Goal: Obtain resource: Obtain resource

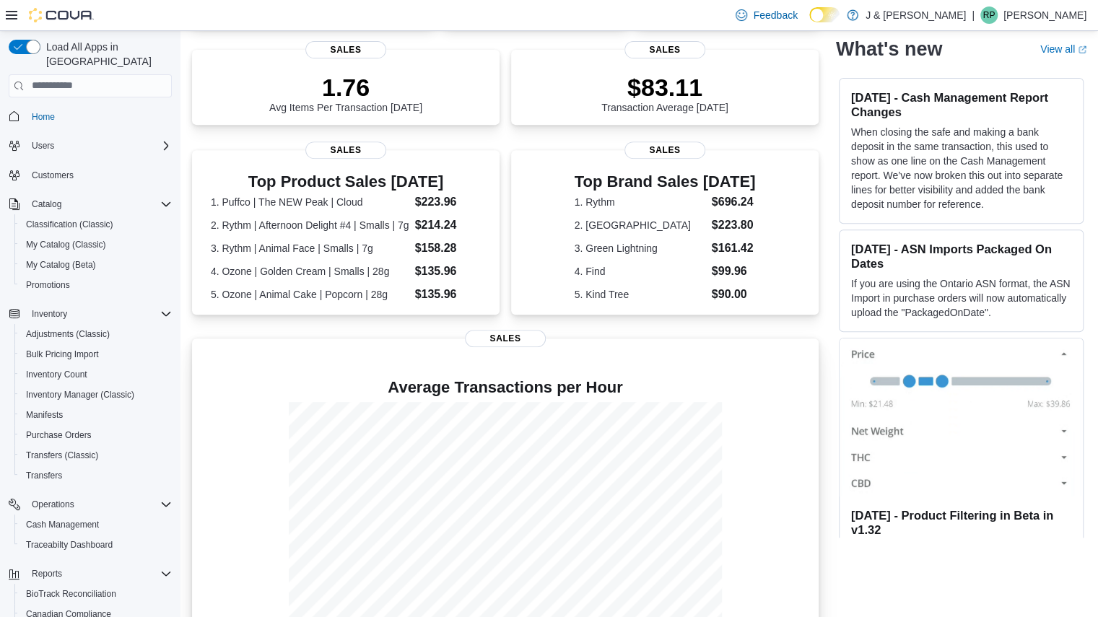
scroll to position [289, 0]
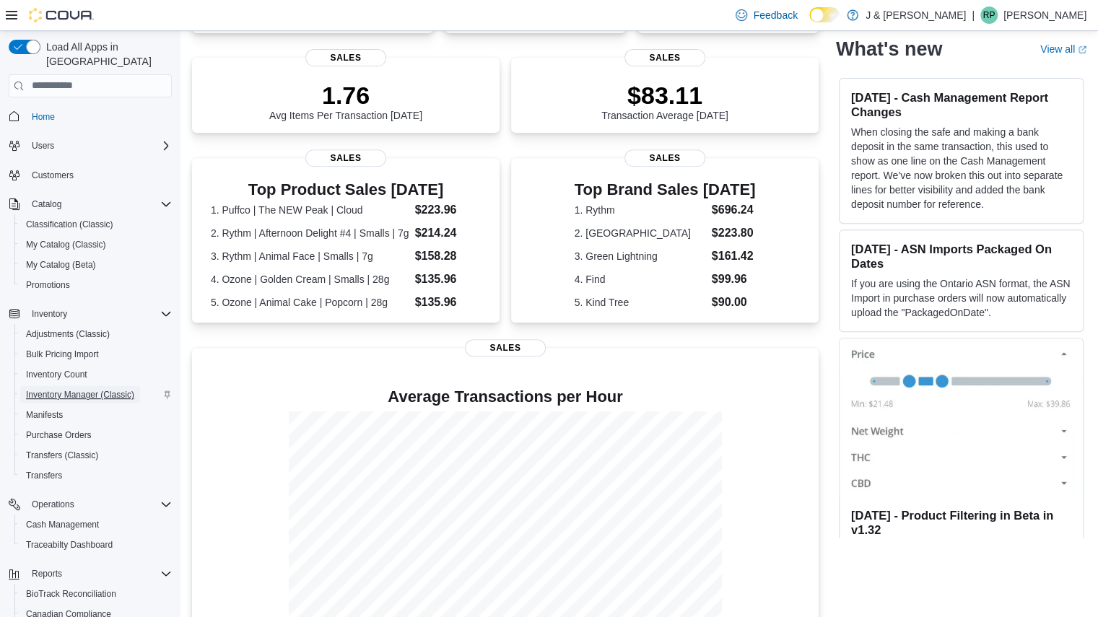
click at [67, 389] on span "Inventory Manager (Classic)" at bounding box center [80, 395] width 108 height 12
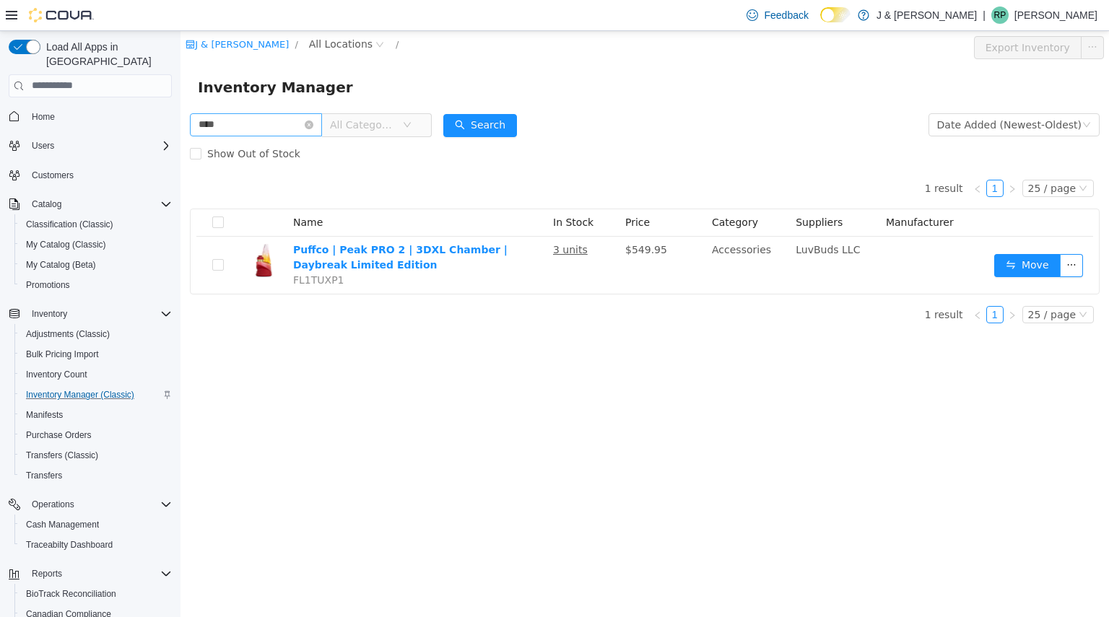
click at [257, 127] on input "****" at bounding box center [256, 124] width 132 height 23
click at [258, 123] on input "******" at bounding box center [256, 124] width 132 height 23
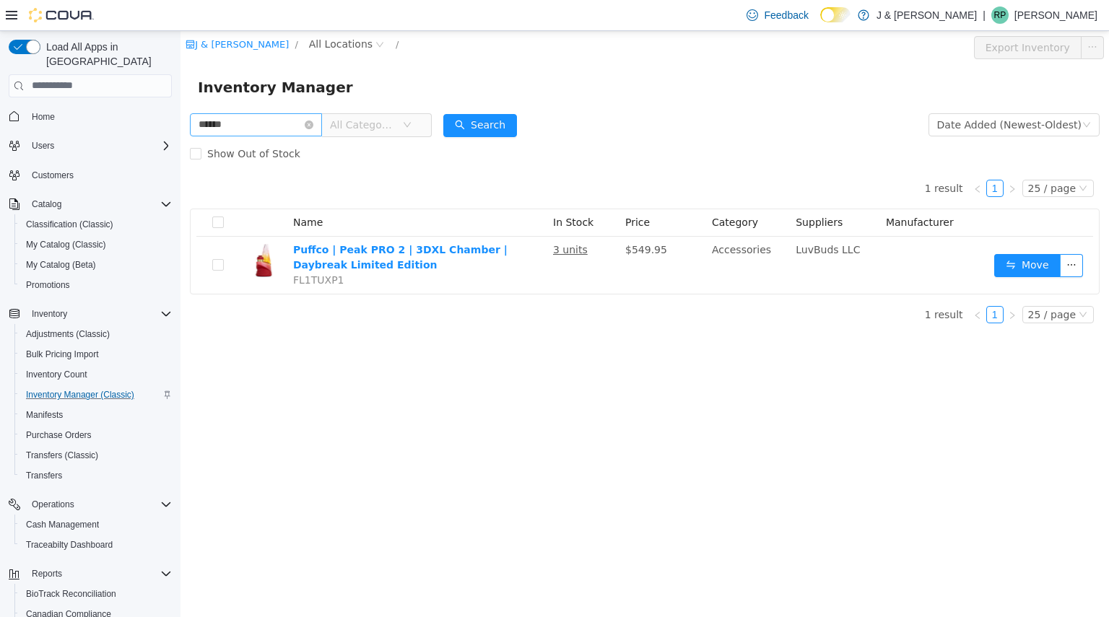
click at [258, 123] on input "******" at bounding box center [256, 124] width 132 height 23
type input "*"
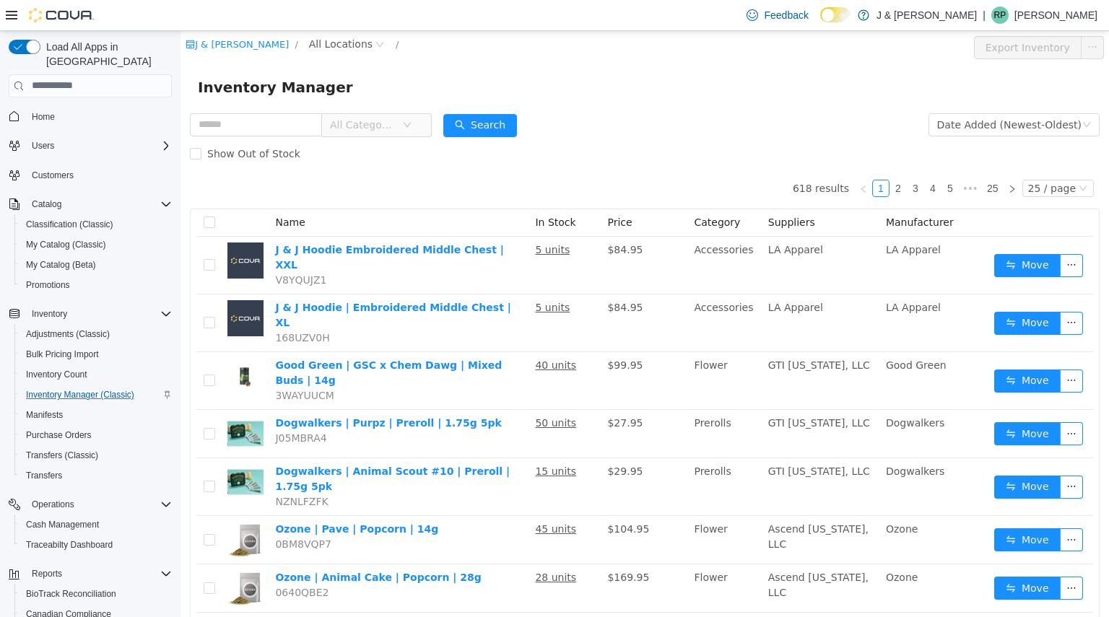
click at [42, 103] on div "Home" at bounding box center [90, 116] width 163 height 27
click at [42, 108] on span "Home" at bounding box center [43, 116] width 23 height 17
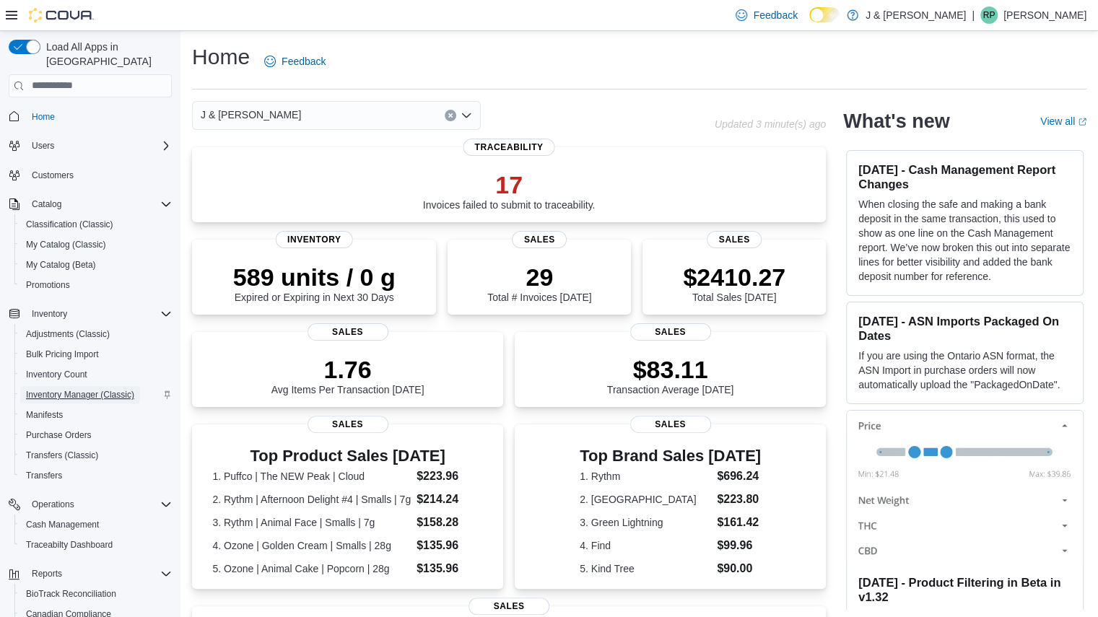
click at [72, 389] on span "Inventory Manager (Classic)" at bounding box center [80, 395] width 108 height 12
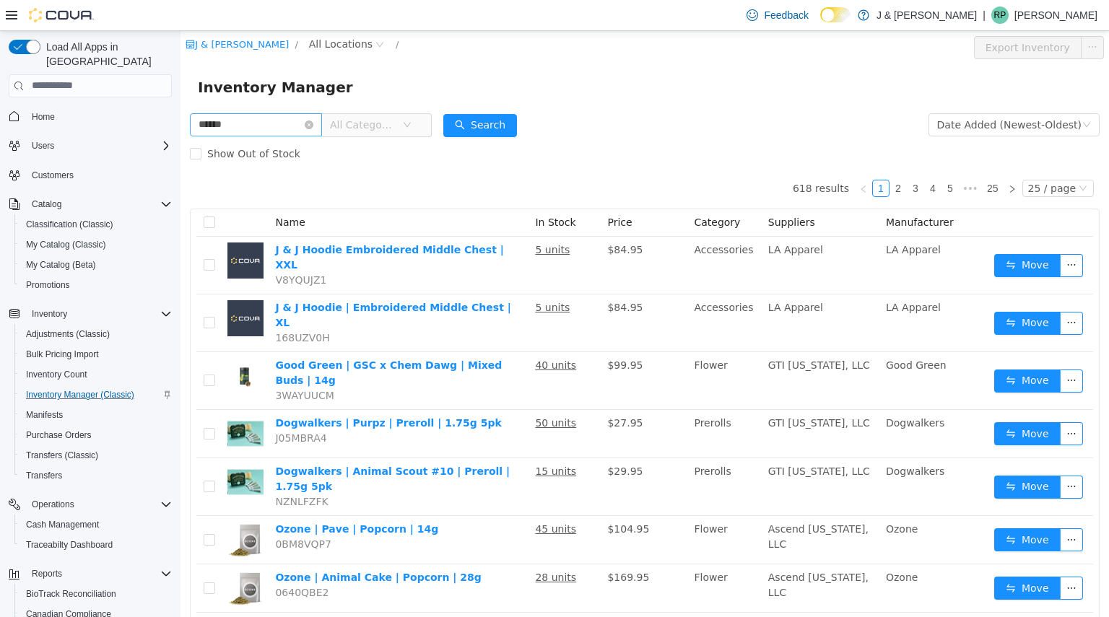
type input "******"
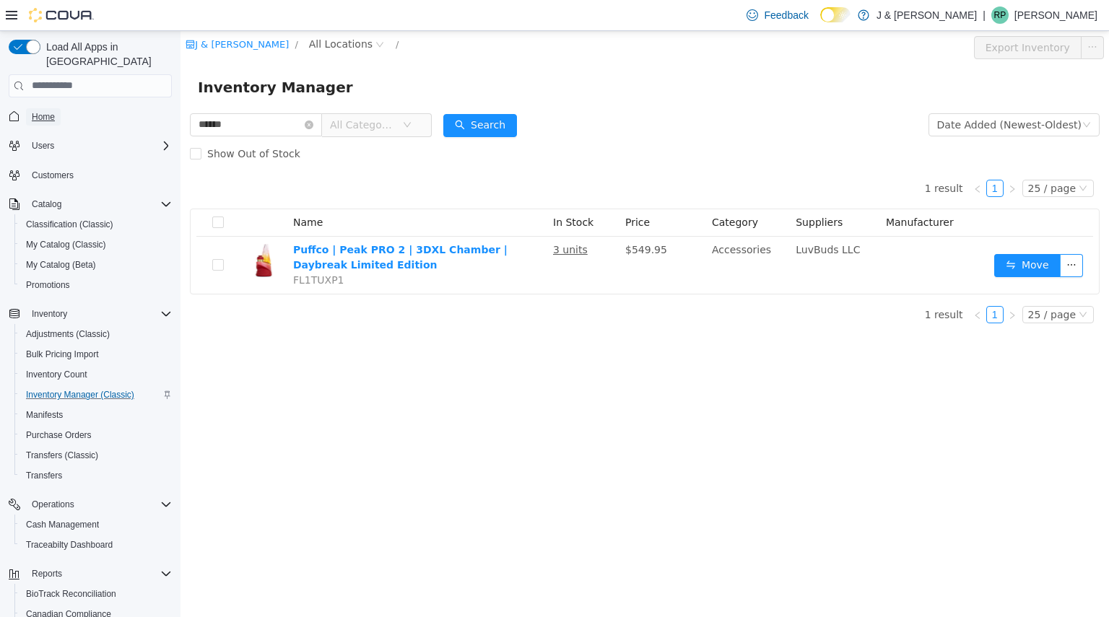
click at [46, 111] on span "Home" at bounding box center [43, 117] width 23 height 12
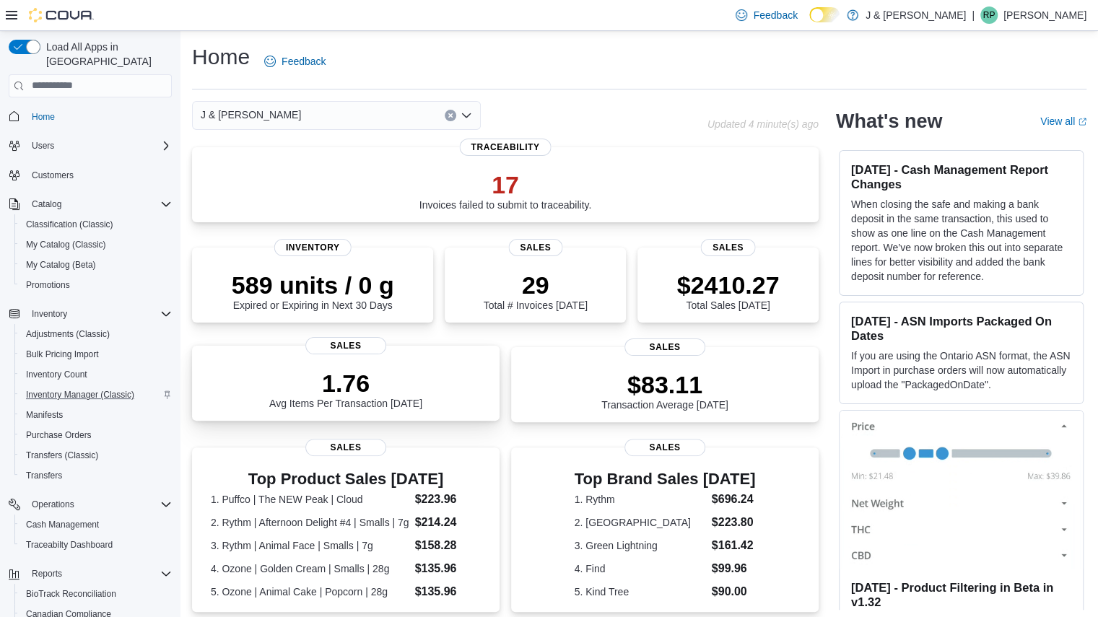
scroll to position [87, 0]
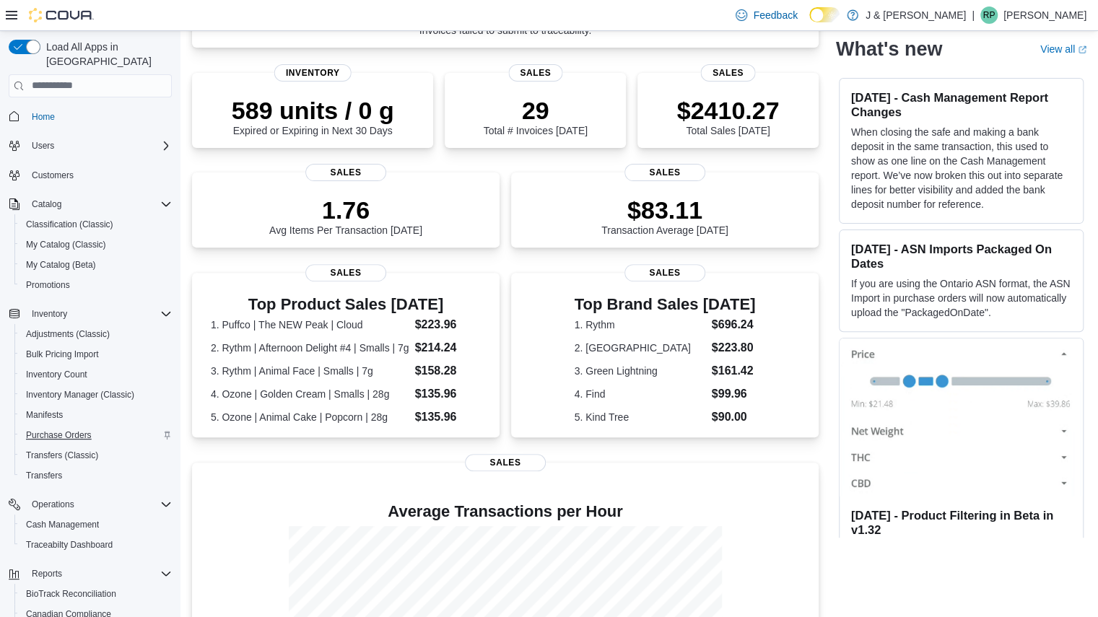
scroll to position [123, 0]
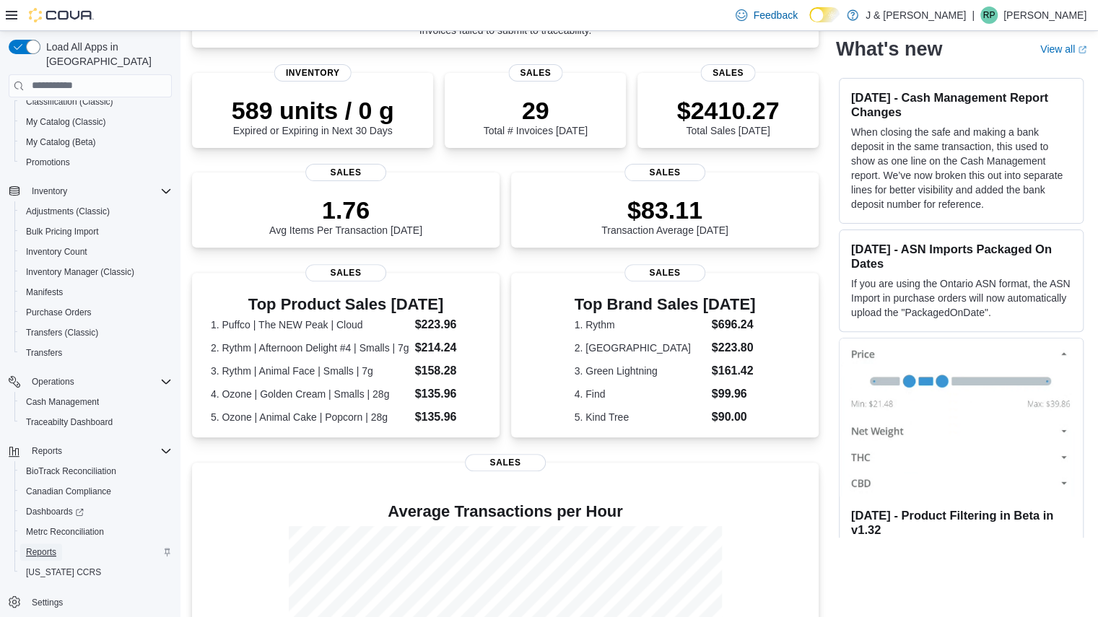
click at [45, 546] on span "Reports" at bounding box center [41, 552] width 30 height 12
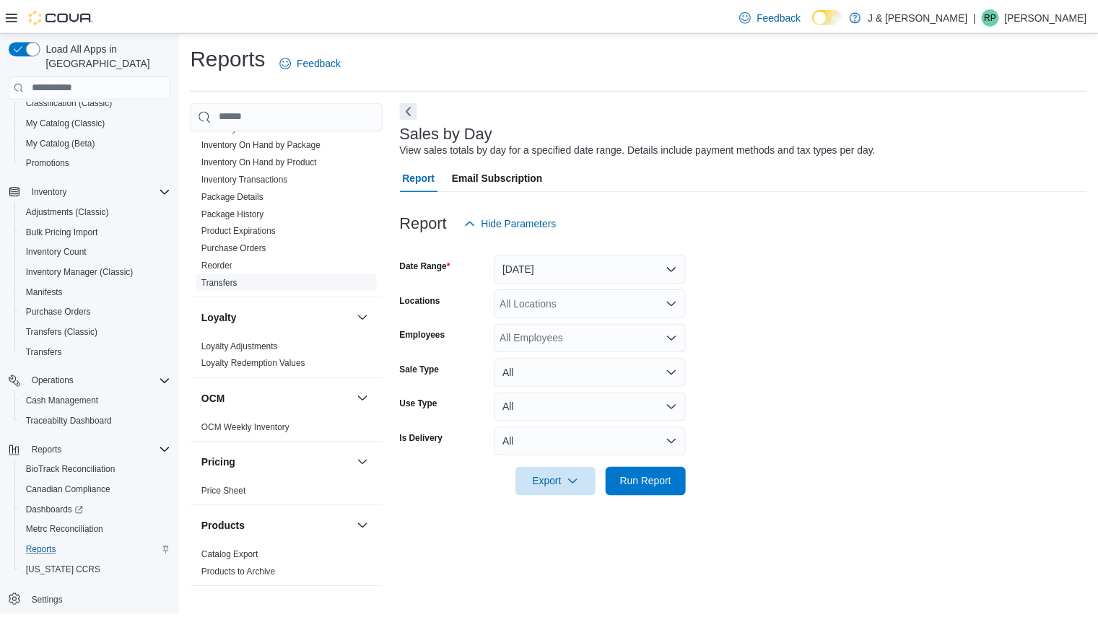
scroll to position [536, 0]
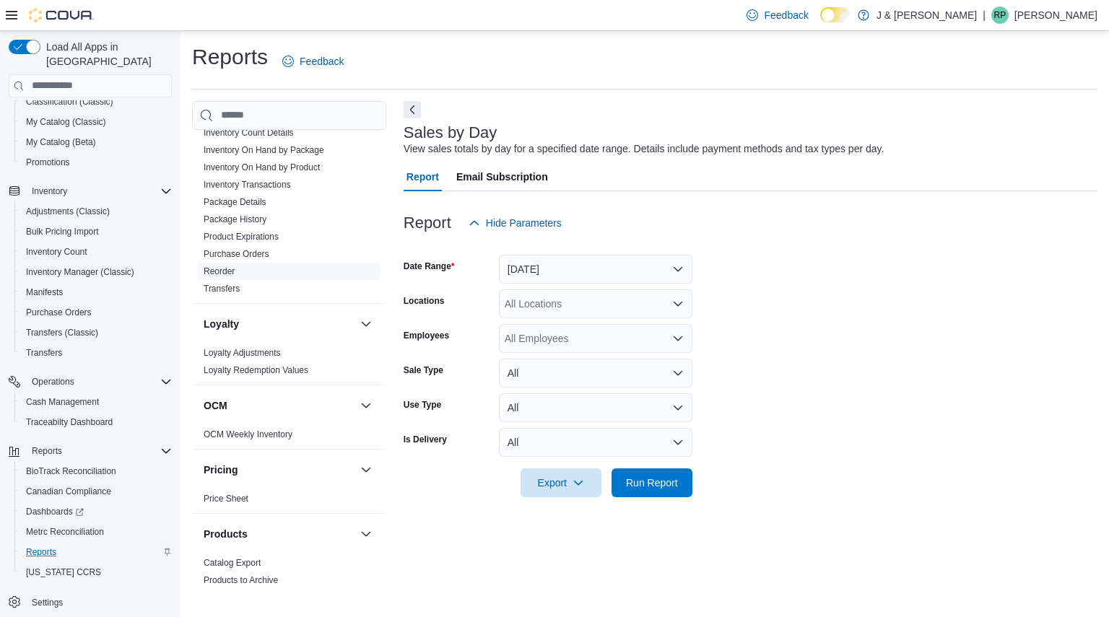
click at [232, 266] on link "Reorder" at bounding box center [219, 271] width 31 height 10
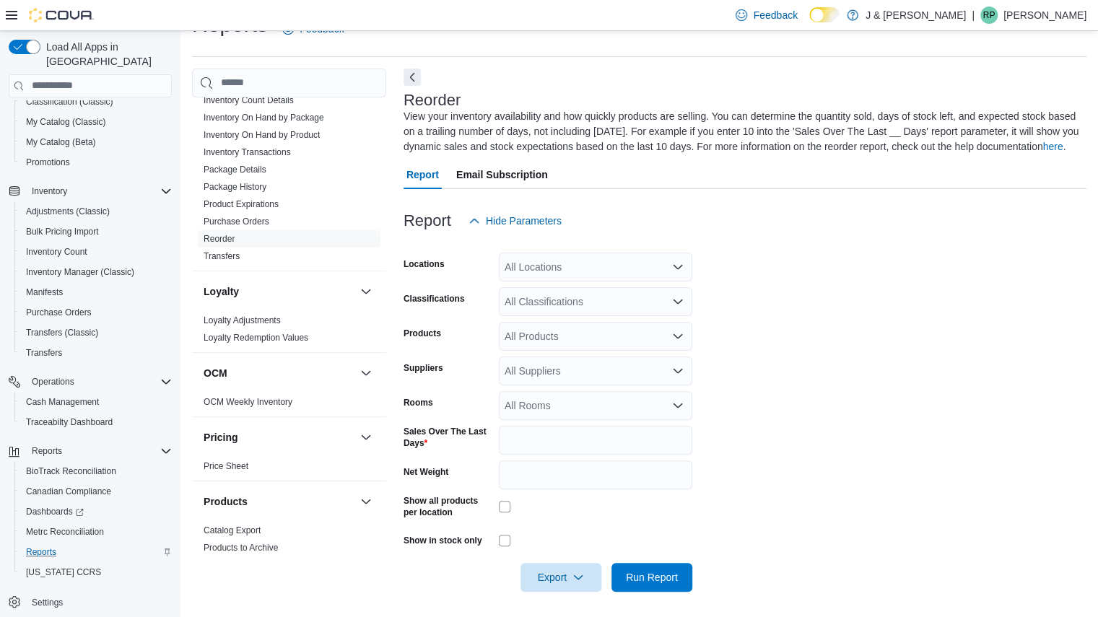
scroll to position [35, 0]
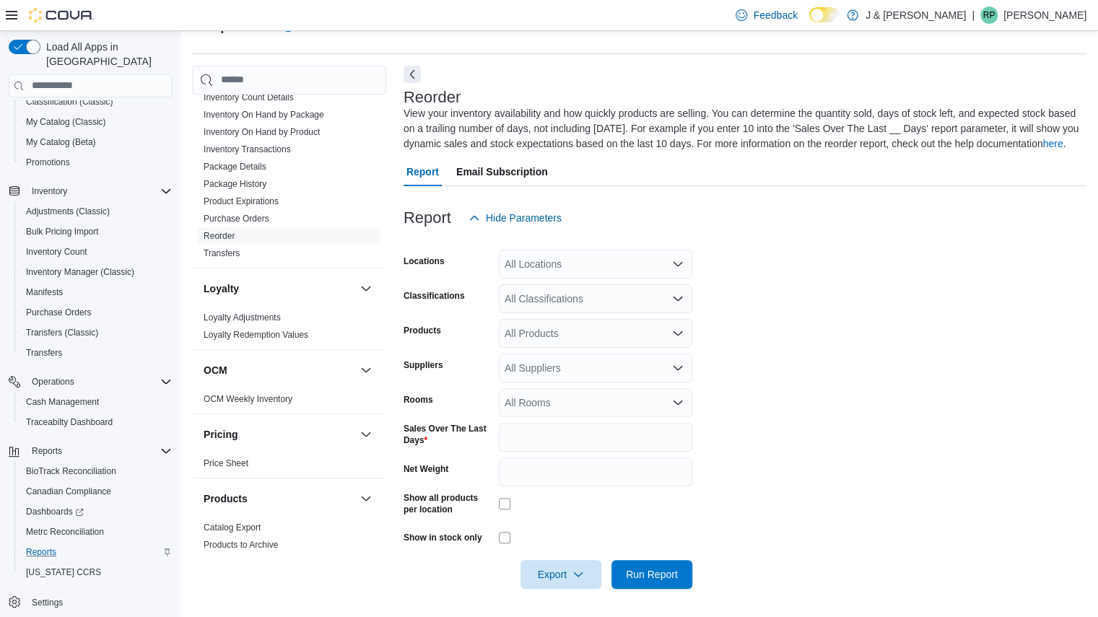
click at [549, 349] on form "Locations All Locations Classifications All Classifications Products All Produc…" at bounding box center [744, 410] width 683 height 357
click at [544, 375] on div "All Suppliers" at bounding box center [595, 368] width 193 height 29
click at [544, 294] on div "All Classifications" at bounding box center [595, 298] width 193 height 29
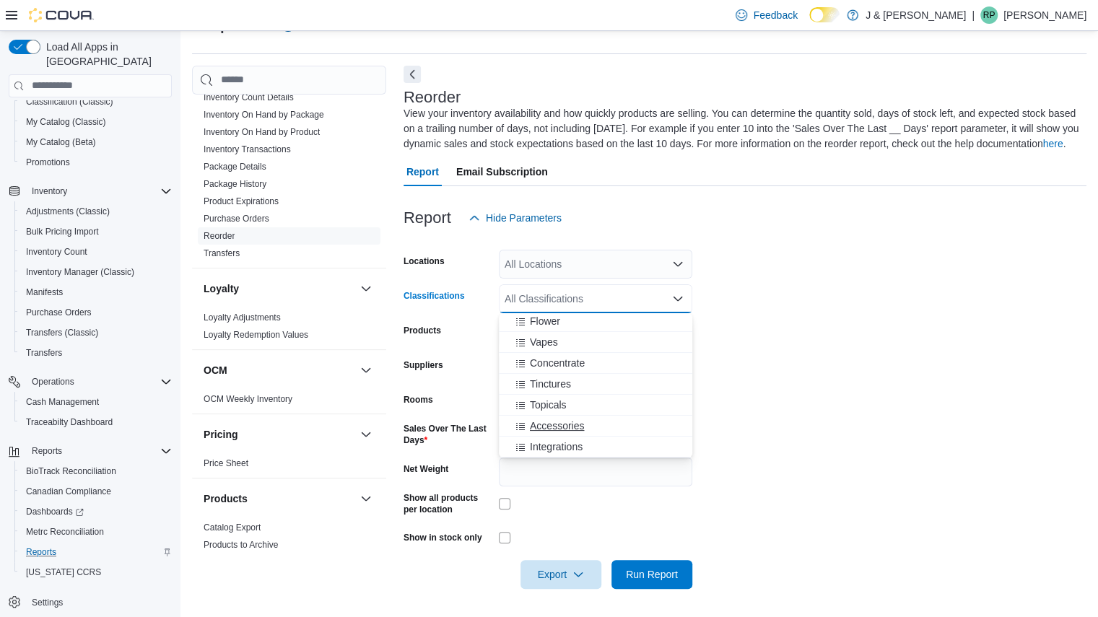
click at [546, 430] on span "Accessories" at bounding box center [557, 426] width 54 height 14
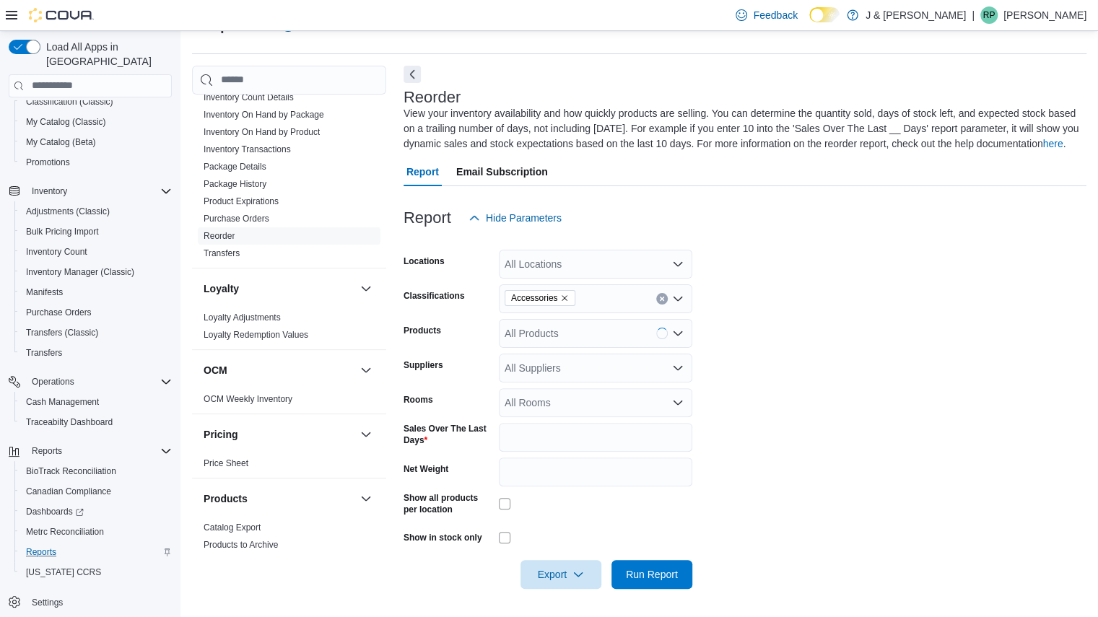
click at [757, 427] on form "Locations All Locations Classifications Accessories Products All Products Suppl…" at bounding box center [744, 410] width 683 height 357
click at [638, 567] on span "Run Report" at bounding box center [652, 573] width 64 height 29
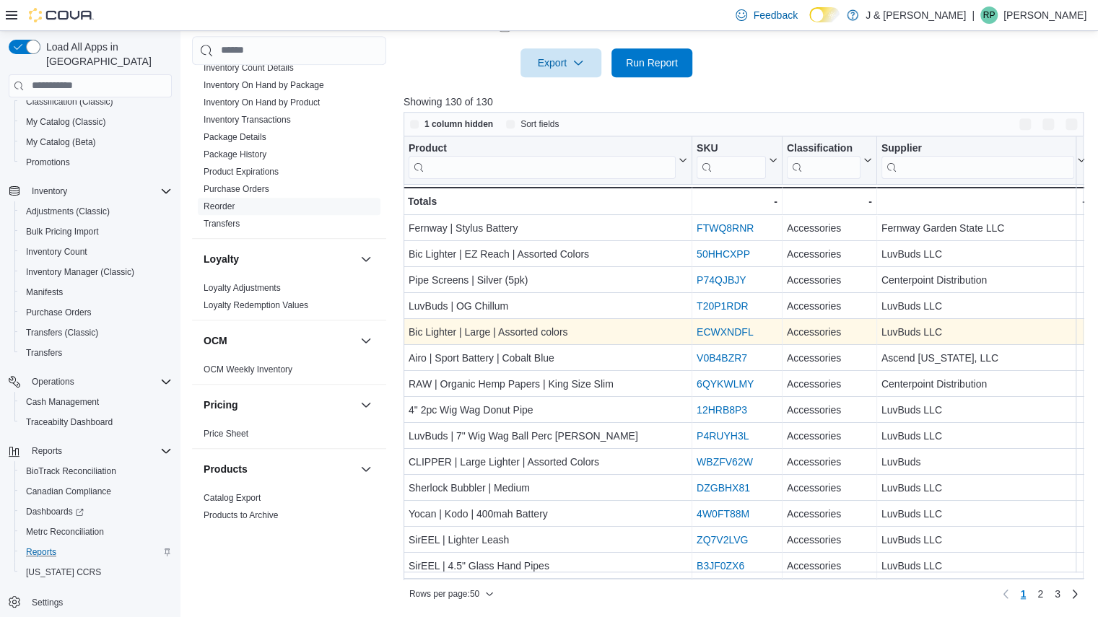
scroll to position [546, 0]
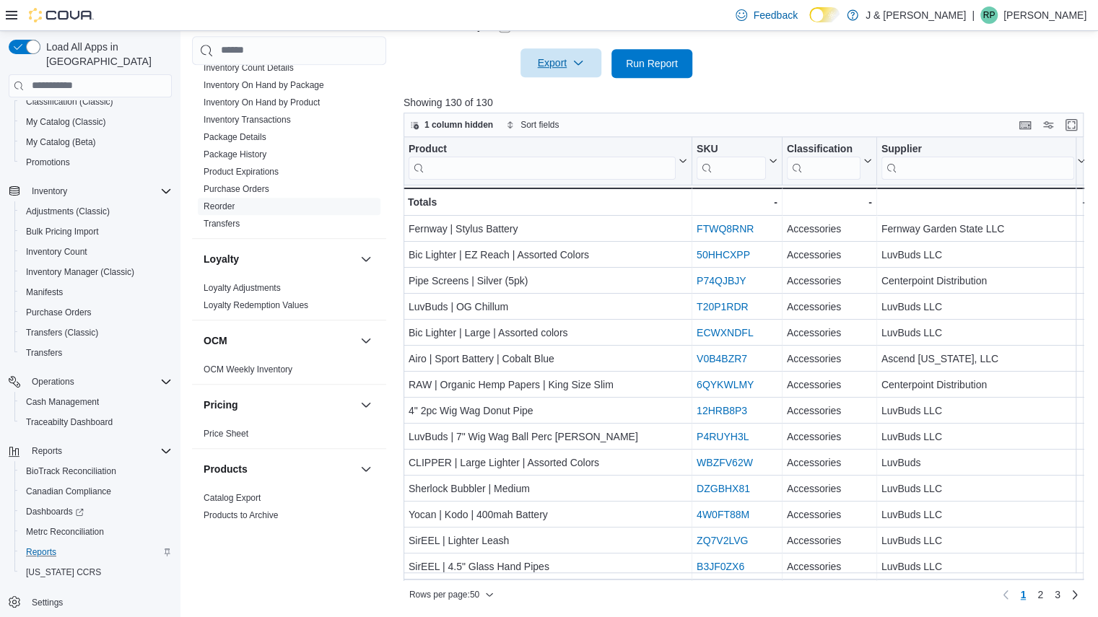
click at [562, 71] on span "Export" at bounding box center [561, 62] width 64 height 29
drag, startPoint x: 550, startPoint y: 110, endPoint x: 556, endPoint y: 98, distance: 13.9
click at [556, 98] on div "Export to Excel Export to Csv Export to Json" at bounding box center [563, 121] width 82 height 87
click at [556, 98] on button "Export to Excel" at bounding box center [563, 92] width 82 height 29
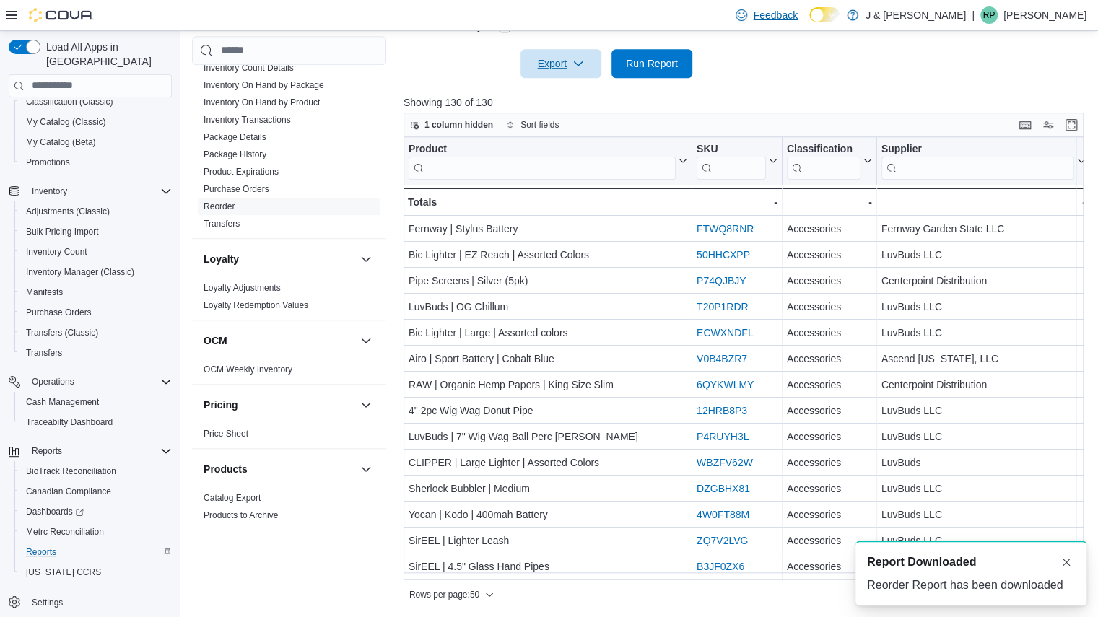
scroll to position [0, 0]
